Goal: Transaction & Acquisition: Purchase product/service

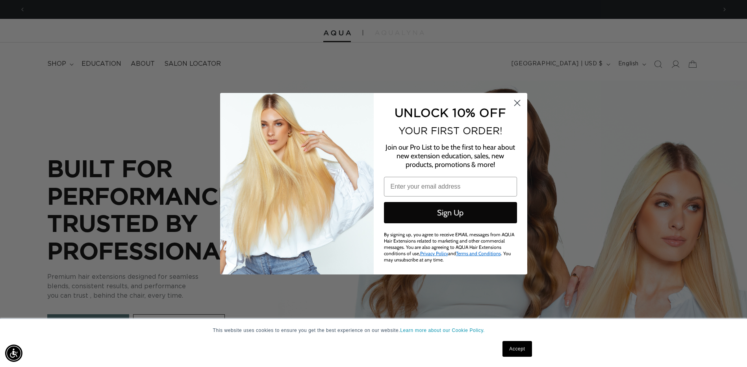
scroll to position [0, 691]
click at [514, 102] on circle "Close dialog" at bounding box center [516, 102] width 13 height 13
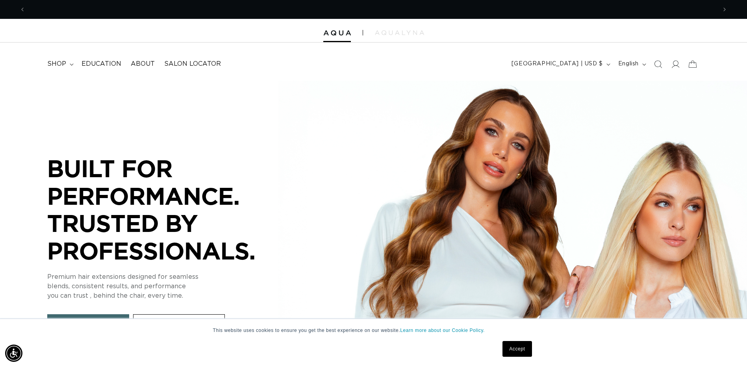
scroll to position [0, 1382]
click at [672, 67] on icon at bounding box center [676, 64] width 8 height 8
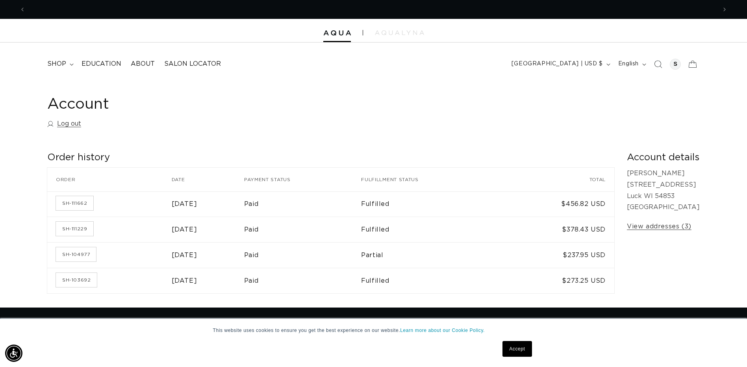
scroll to position [0, 1382]
click at [69, 61] on summary "shop" at bounding box center [60, 64] width 34 height 18
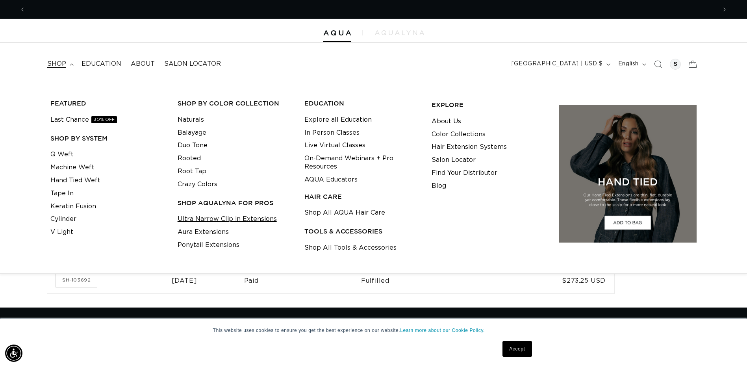
scroll to position [0, 0]
click at [245, 222] on link "Ultra Narrow Clip in Extensions" at bounding box center [227, 219] width 99 height 13
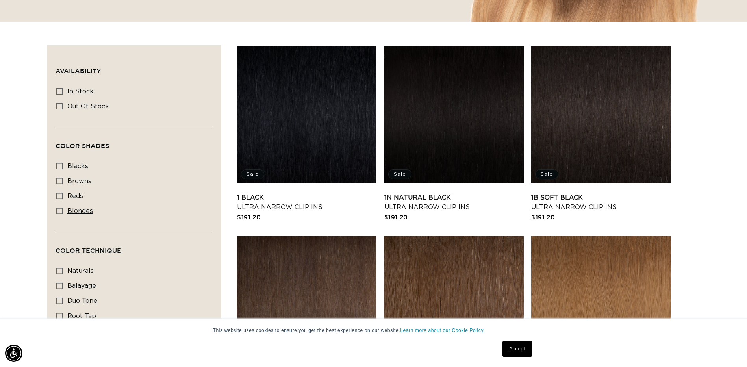
scroll to position [0, 1382]
click at [62, 209] on icon at bounding box center [59, 211] width 6 height 6
click at [62, 209] on input "blondes blondes (22 products)" at bounding box center [59, 211] width 6 height 6
checkbox input "true"
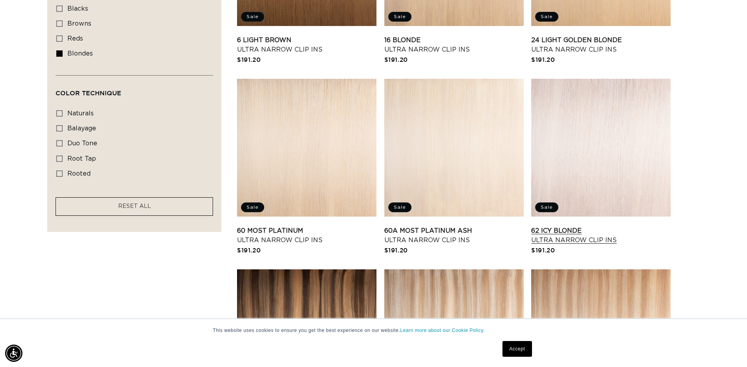
scroll to position [0, 691]
click at [569, 226] on link "62 Icy Blonde Ultra Narrow Clip Ins" at bounding box center [600, 235] width 139 height 19
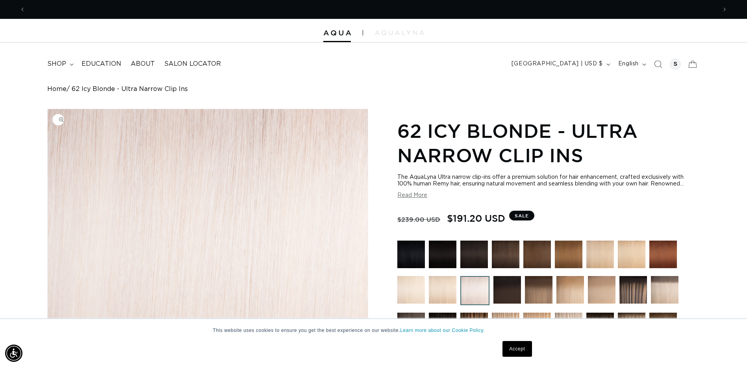
scroll to position [0, 691]
